Goal: Task Accomplishment & Management: Manage account settings

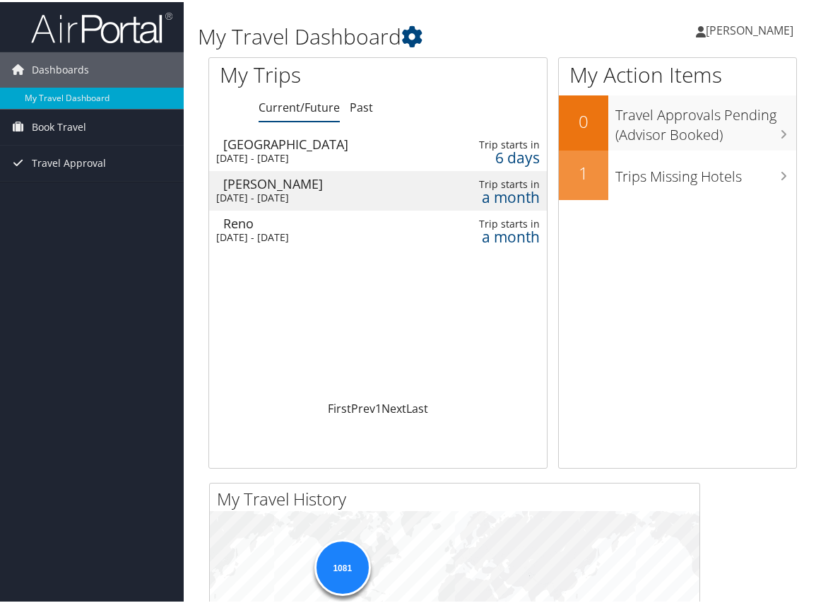
click at [718, 24] on span "[PERSON_NAME]" at bounding box center [750, 29] width 88 height 16
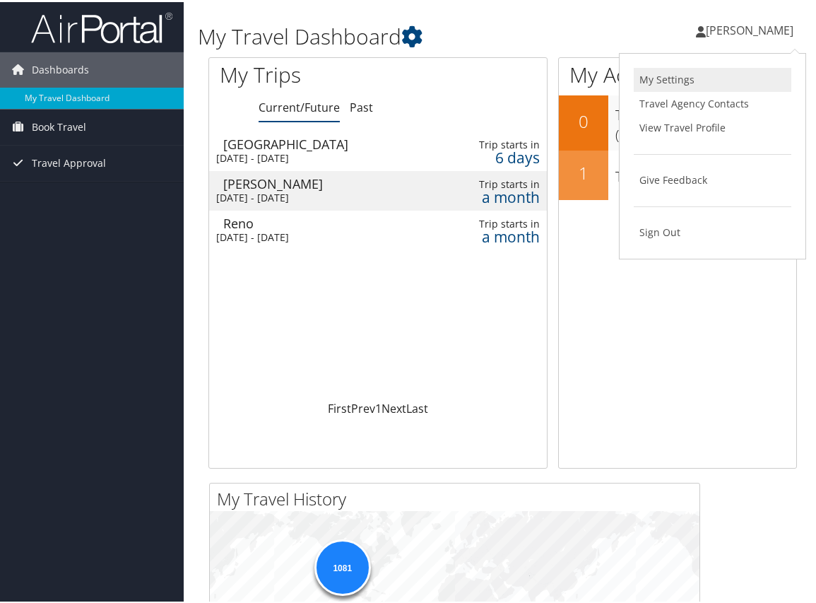
click at [674, 83] on link "My Settings" at bounding box center [713, 78] width 158 height 24
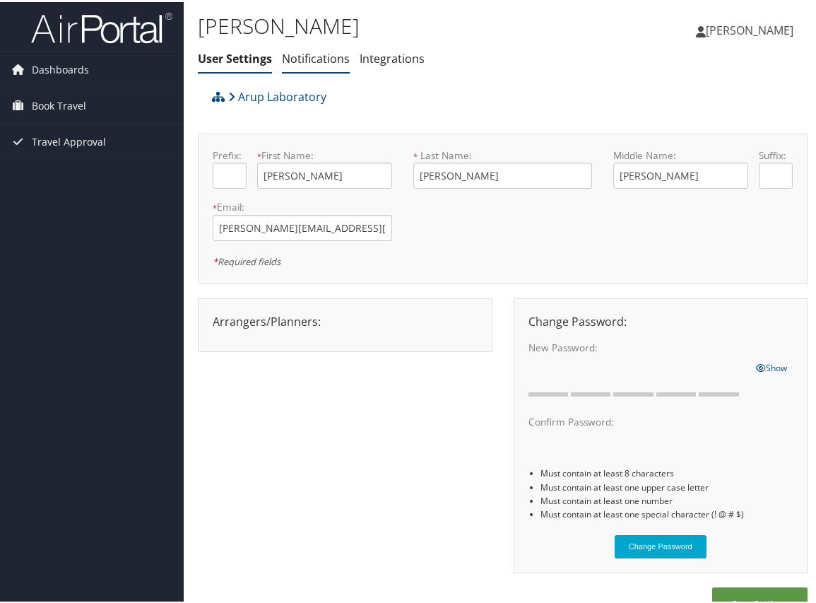
click at [322, 55] on link "Notifications" at bounding box center [316, 57] width 68 height 16
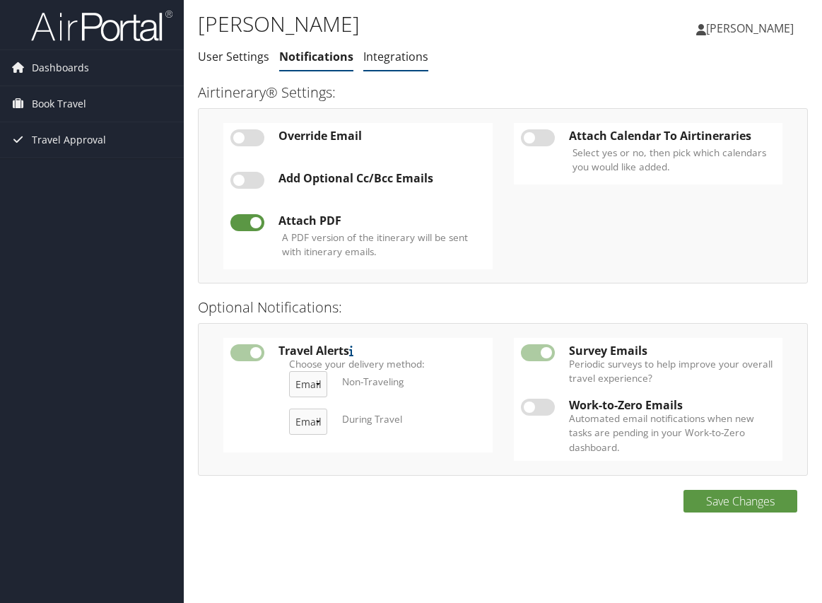
drag, startPoint x: 0, startPoint y: 0, endPoint x: 386, endPoint y: 55, distance: 389.9
click at [385, 55] on link "Integrations" at bounding box center [395, 57] width 65 height 16
click at [386, 55] on link "Integrations" at bounding box center [395, 57] width 65 height 16
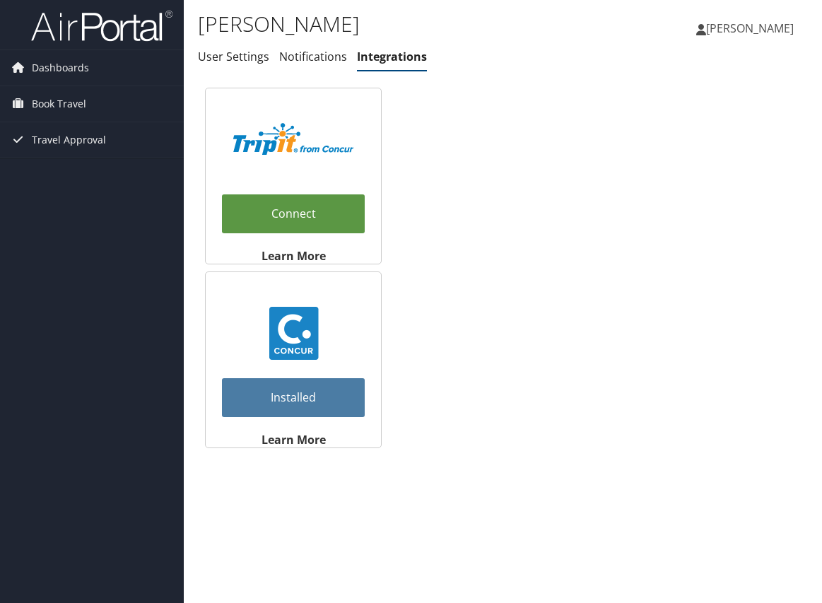
click at [744, 33] on span "[PERSON_NAME]" at bounding box center [750, 29] width 88 height 16
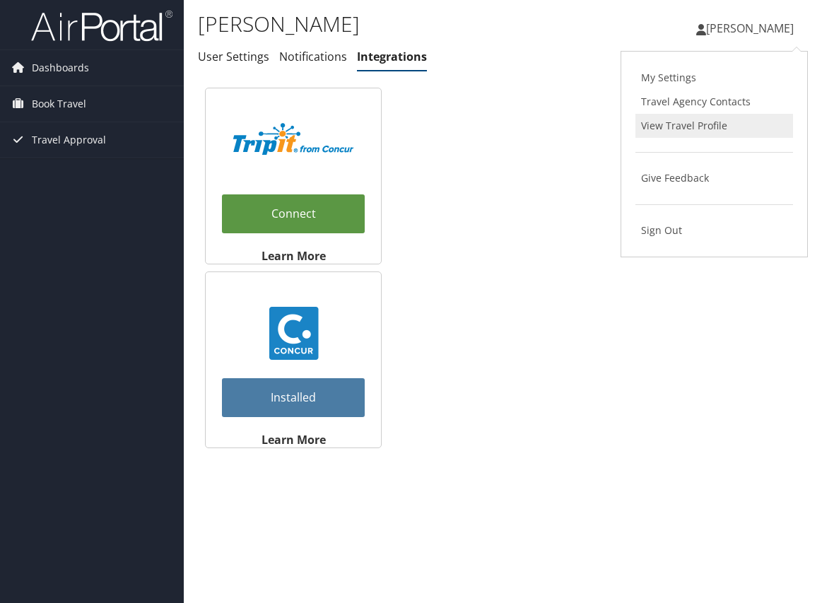
click at [714, 122] on link "View Travel Profile" at bounding box center [715, 126] width 158 height 24
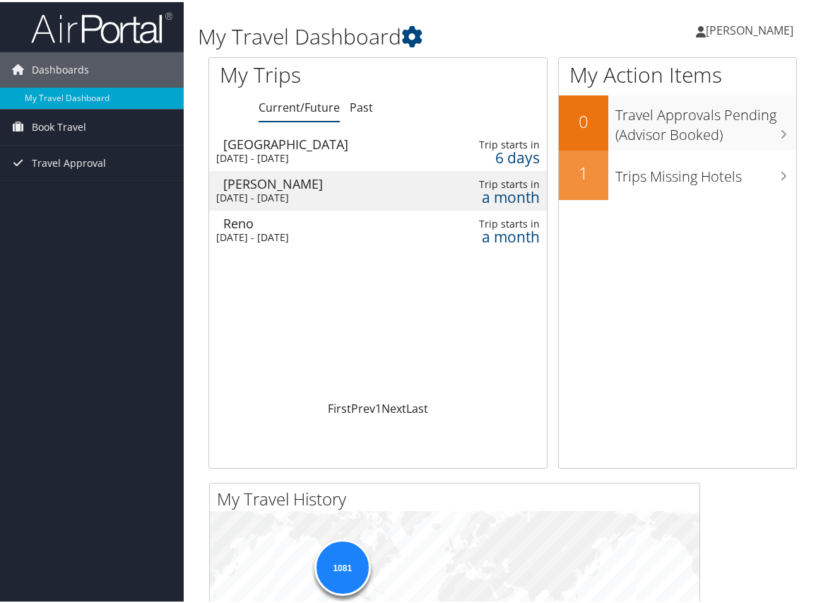
click at [706, 34] on icon at bounding box center [701, 29] width 10 height 11
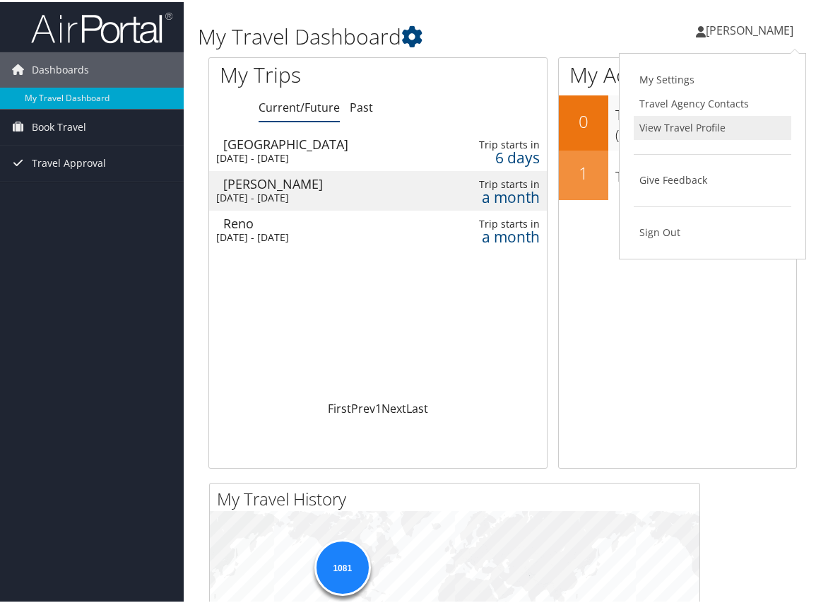
click at [678, 132] on link "View Travel Profile" at bounding box center [713, 126] width 158 height 24
